Goal: Information Seeking & Learning: Check status

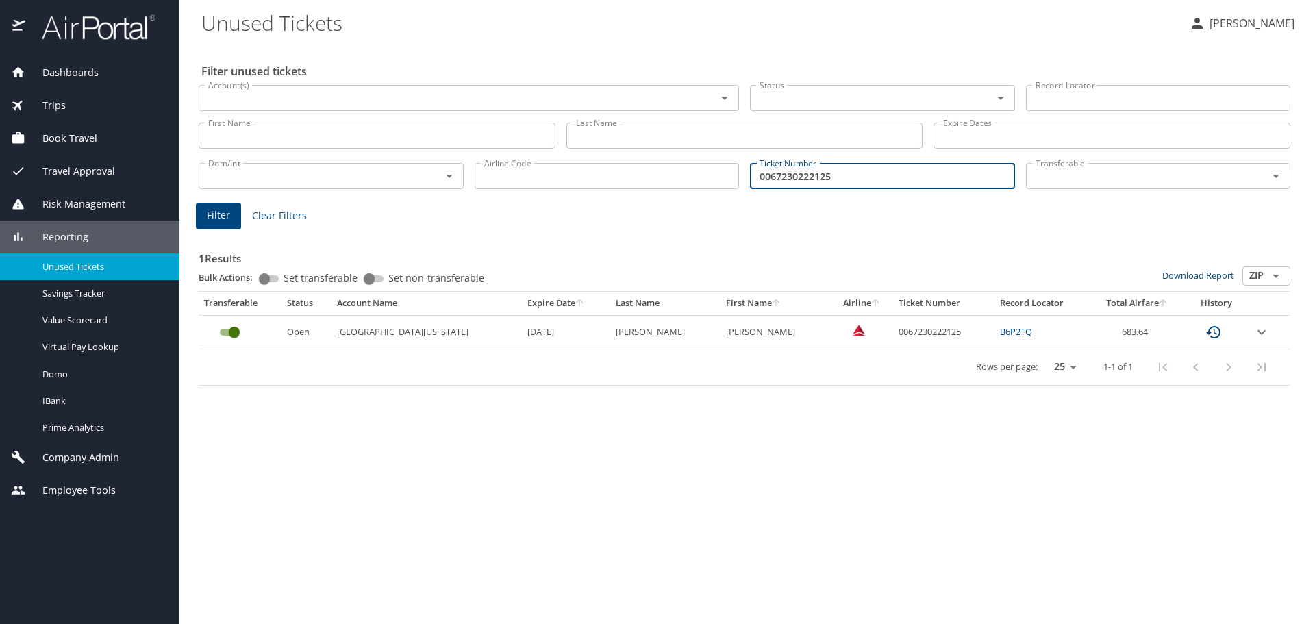
click at [930, 182] on input "0067230222125" at bounding box center [882, 176] width 265 height 26
type input "0"
click at [280, 105] on input "Account(s)" at bounding box center [449, 98] width 492 height 18
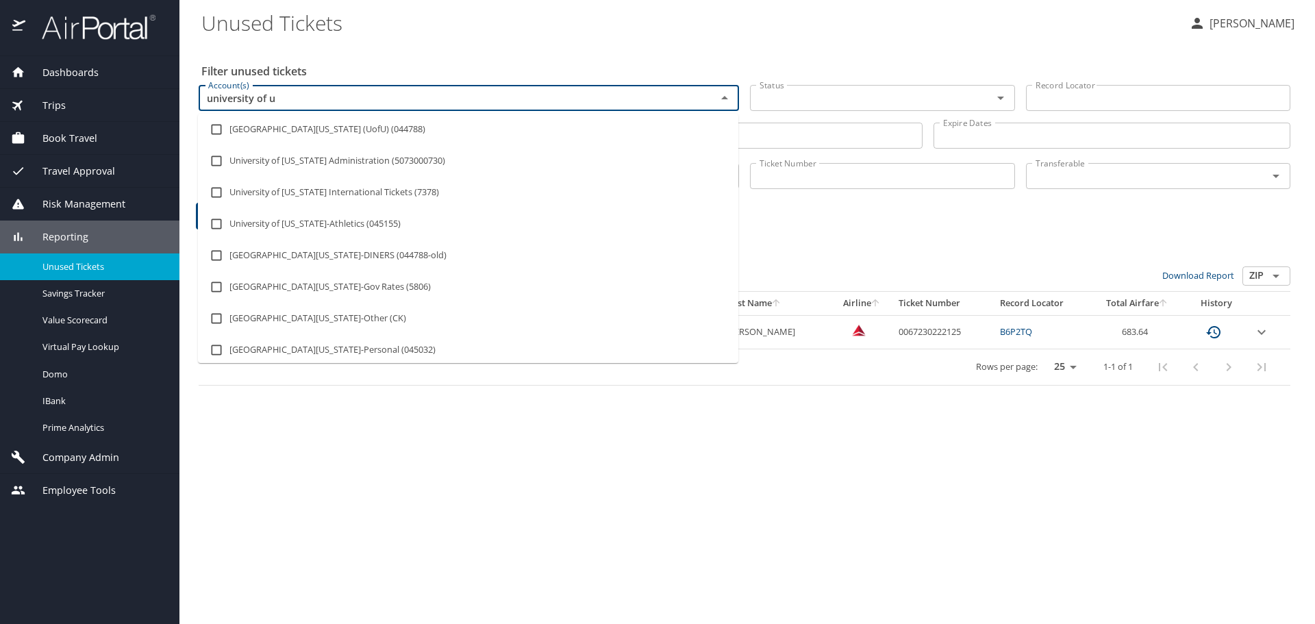
type input "university of ut"
click at [273, 129] on li "[GEOGRAPHIC_DATA][US_STATE] (UofU) (044788)" at bounding box center [468, 130] width 540 height 32
checkbox input "true"
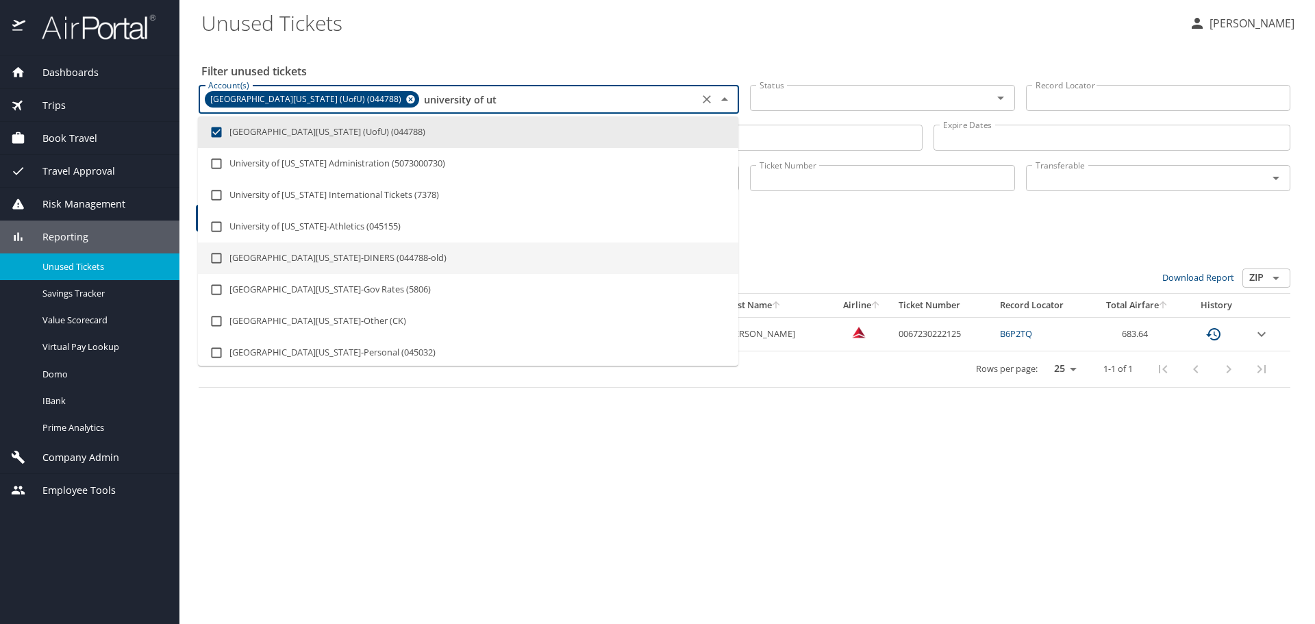
type input "university of ut"
click at [902, 245] on h3 "1 Results" at bounding box center [745, 257] width 1092 height 24
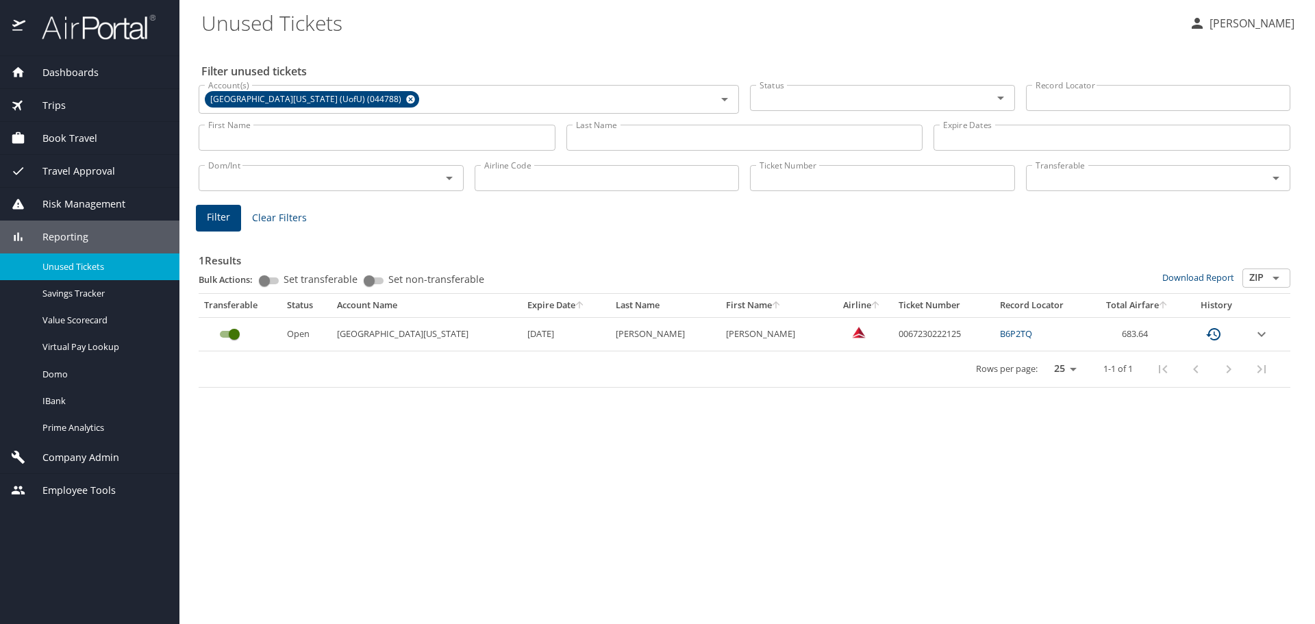
click at [876, 94] on input "Status" at bounding box center [862, 98] width 216 height 18
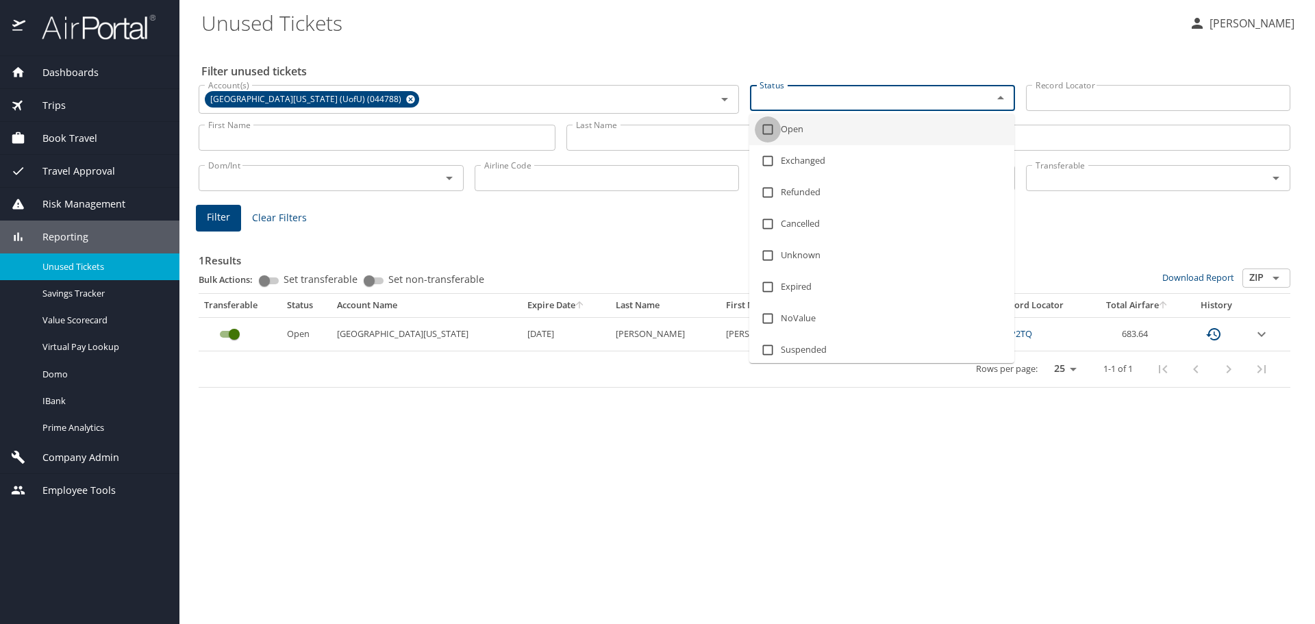
click at [766, 131] on input "checkbox" at bounding box center [768, 129] width 26 height 26
checkbox input "true"
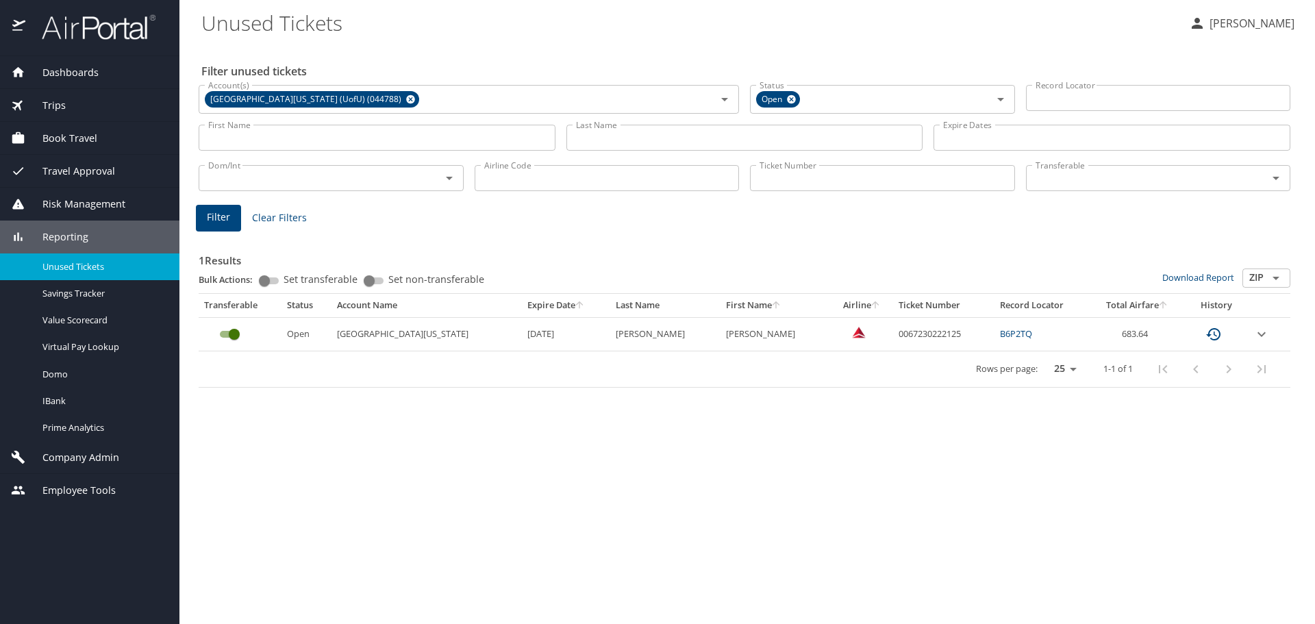
click at [1138, 247] on h3 "1 Results" at bounding box center [745, 257] width 1092 height 24
click at [1102, 179] on input "Transferable" at bounding box center [1138, 178] width 216 height 18
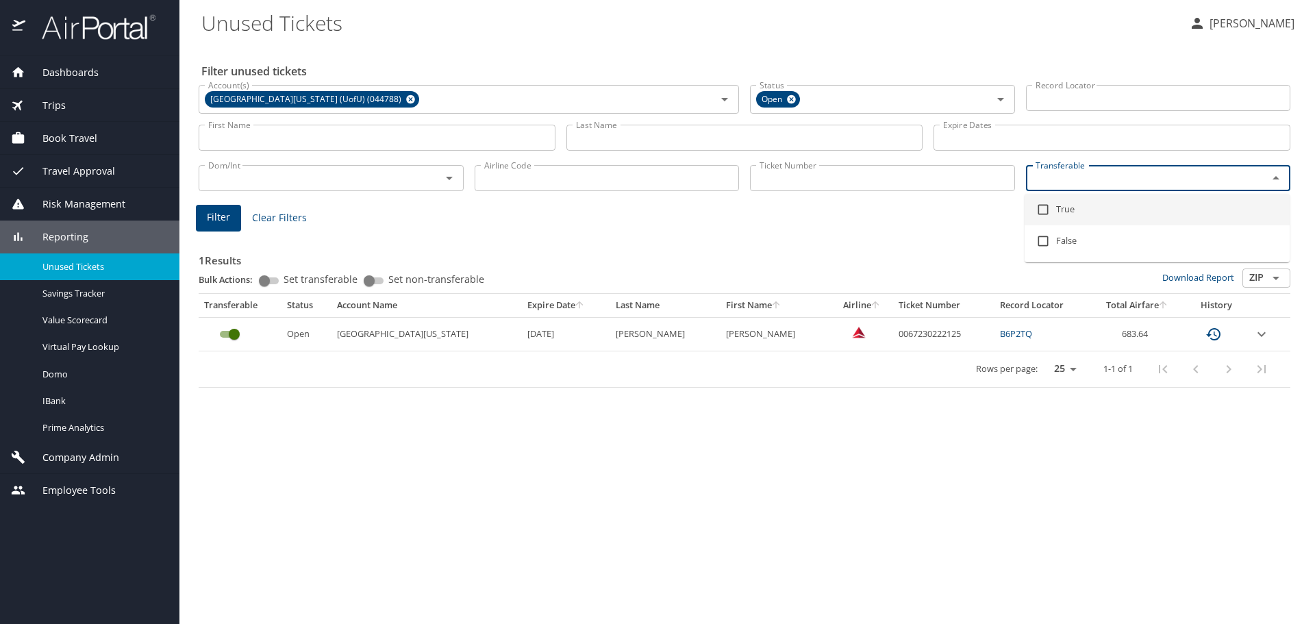
click at [1040, 212] on input "checkbox" at bounding box center [1043, 210] width 26 height 26
checkbox input "true"
click at [218, 219] on span "Filter" at bounding box center [218, 220] width 23 height 17
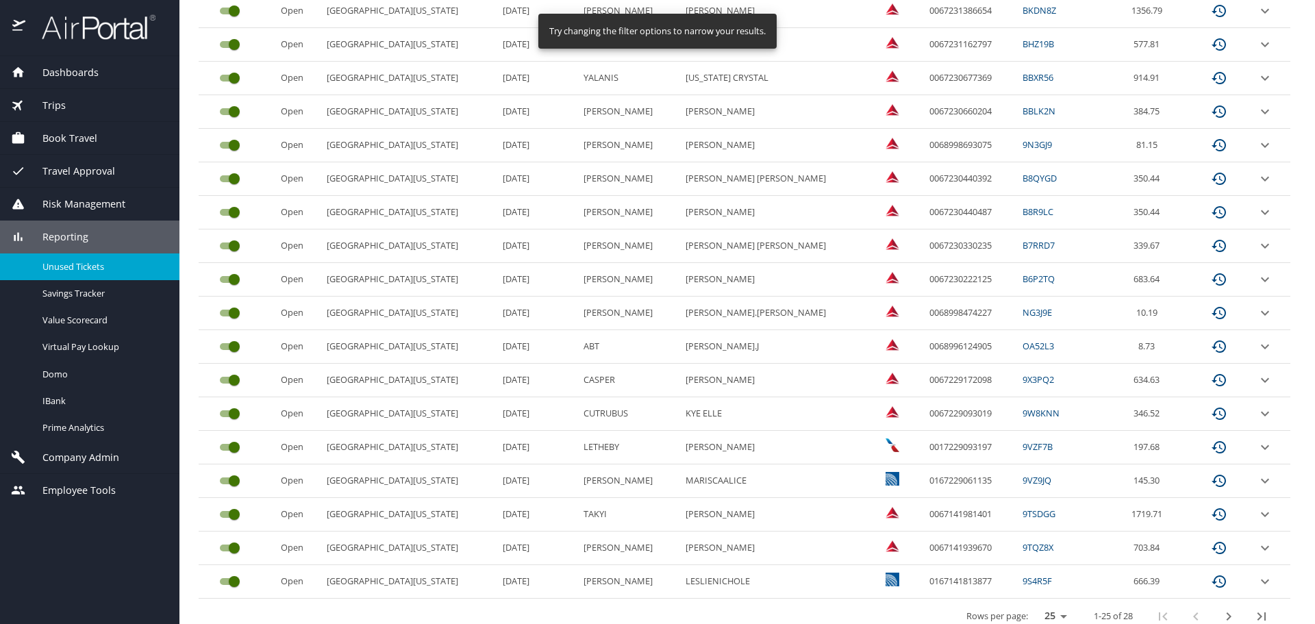
scroll to position [577, 0]
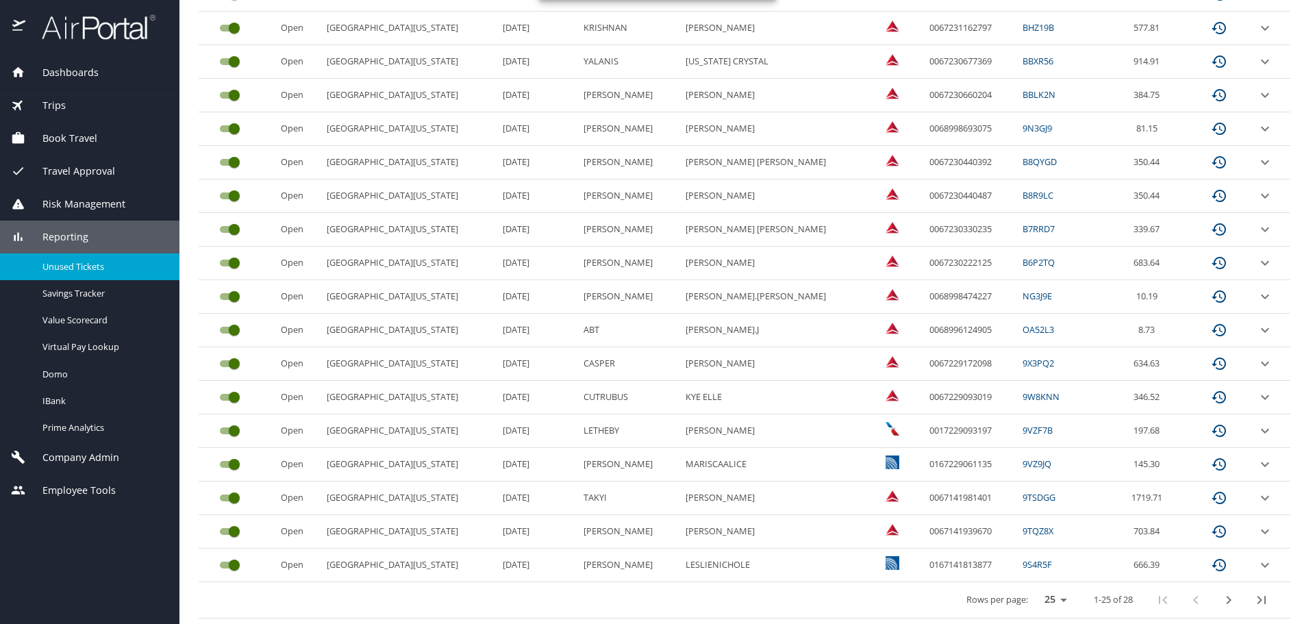
click at [1221, 603] on icon "next page" at bounding box center [1229, 600] width 16 height 16
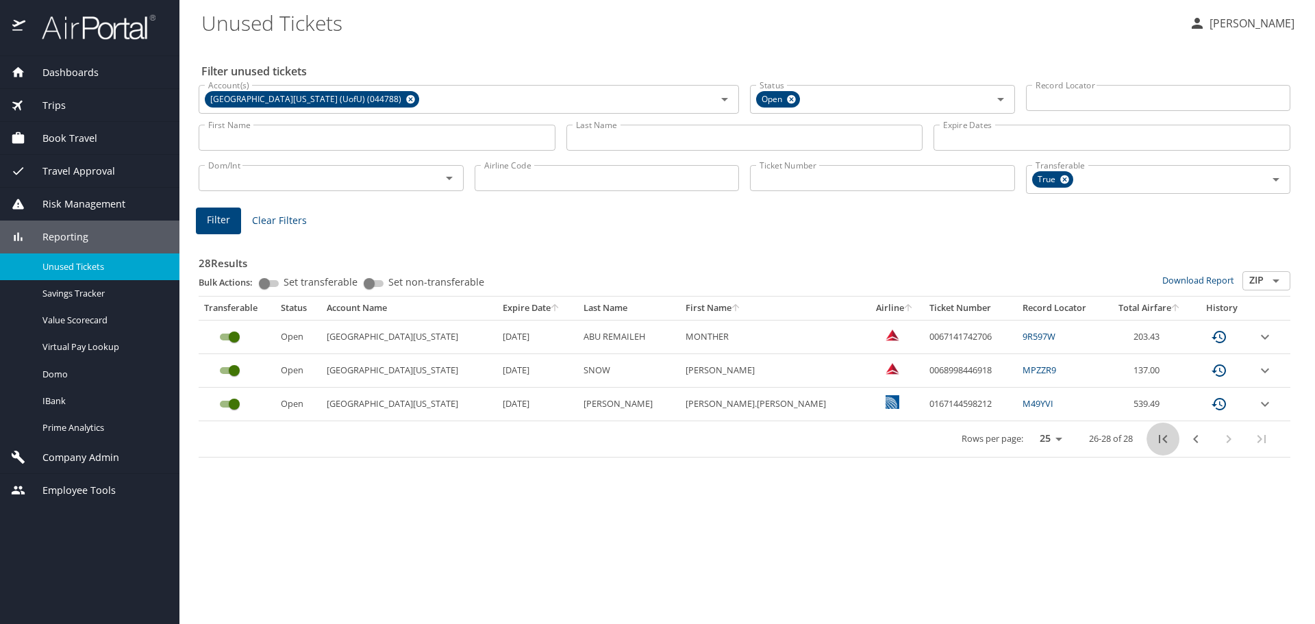
click at [1167, 441] on icon "first page" at bounding box center [1163, 439] width 16 height 16
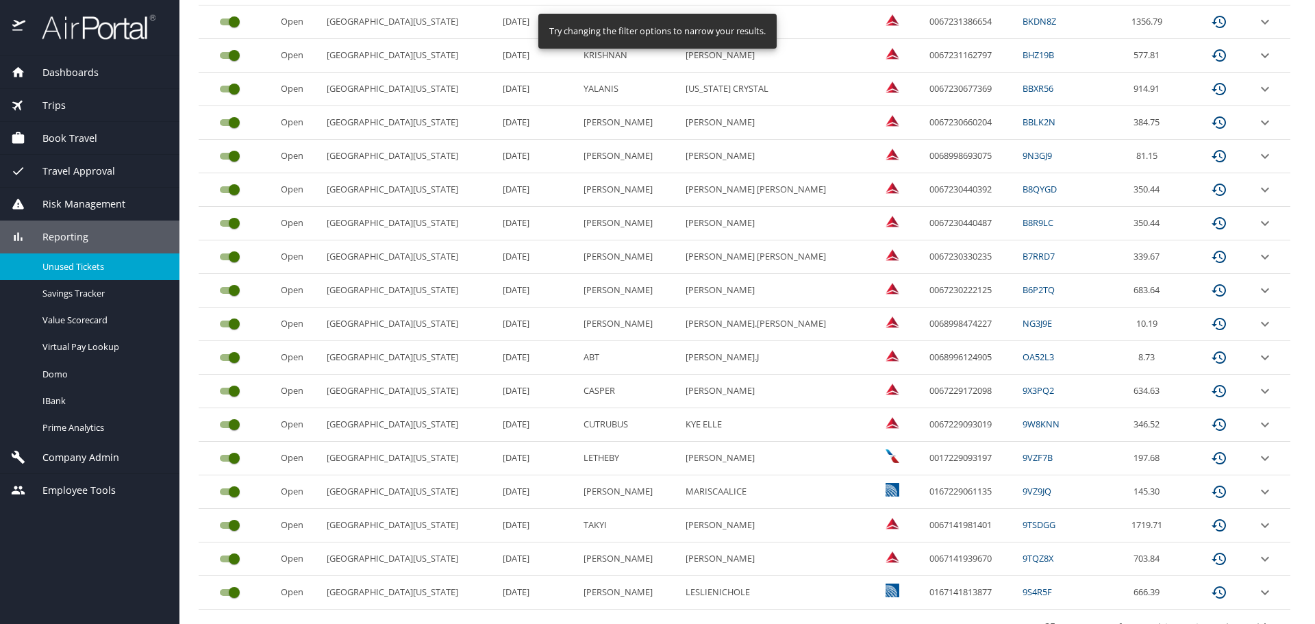
scroll to position [577, 0]
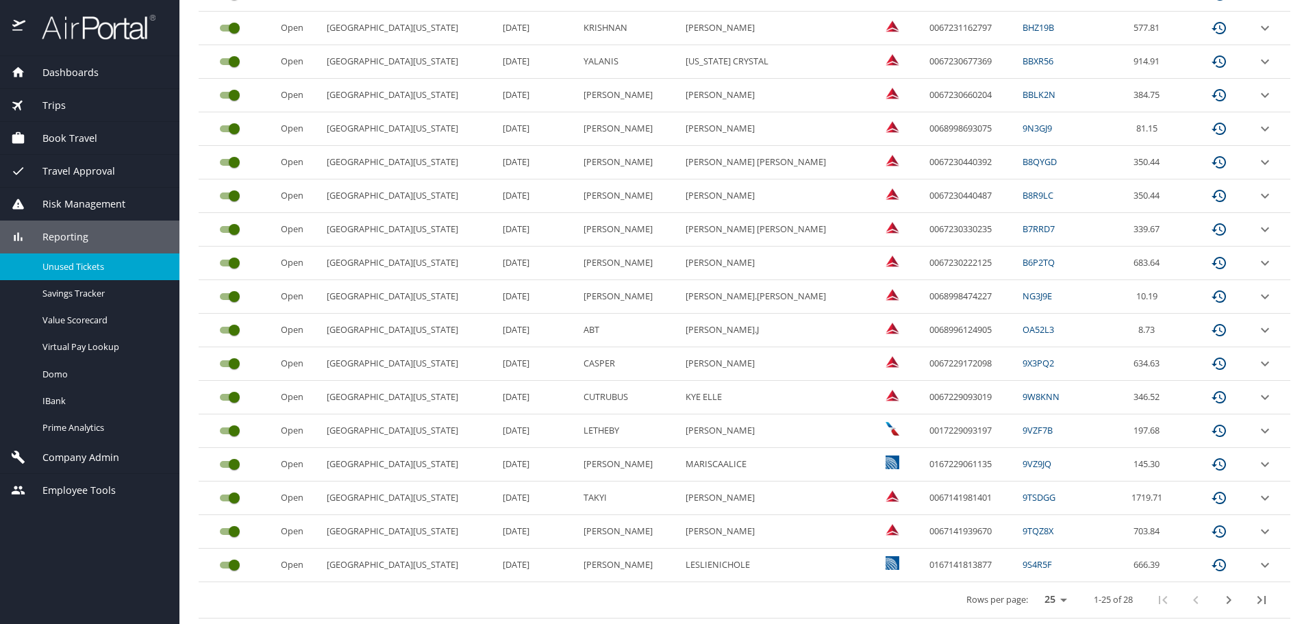
click at [1221, 601] on icon "next page" at bounding box center [1229, 600] width 16 height 16
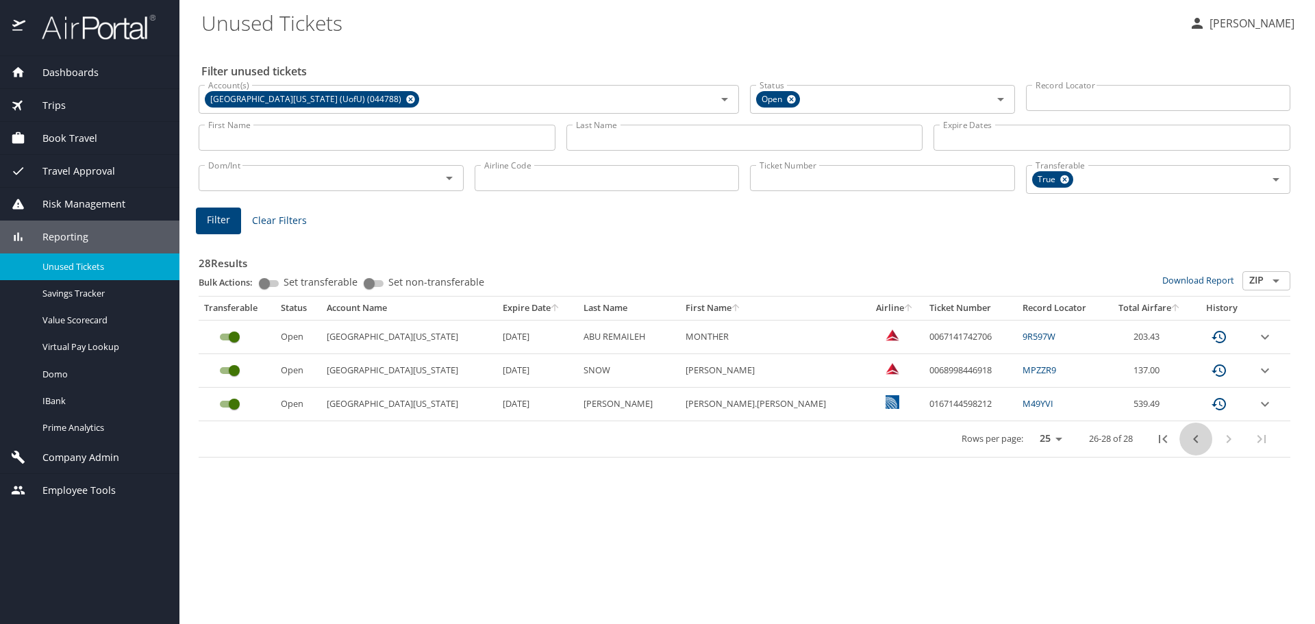
click at [1192, 439] on icon "previous page" at bounding box center [1196, 439] width 16 height 16
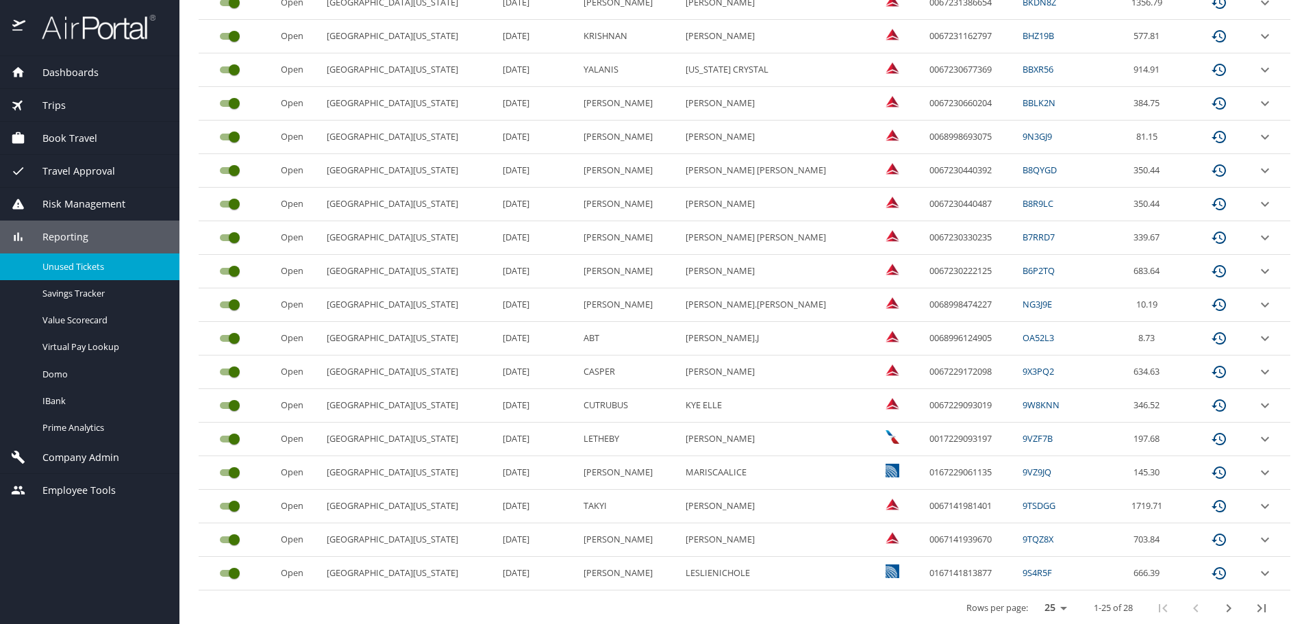
scroll to position [577, 0]
